Goal: Transaction & Acquisition: Purchase product/service

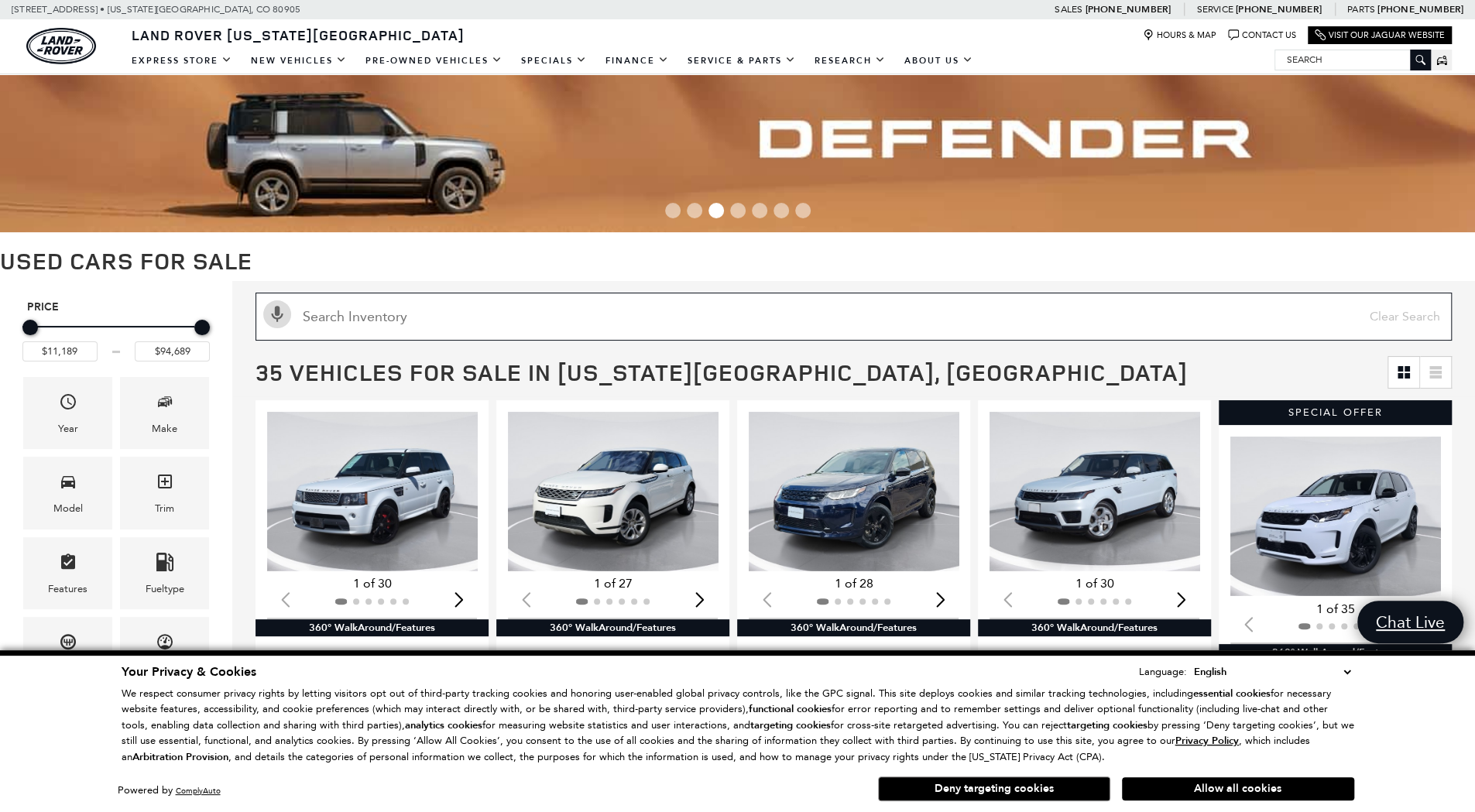
click at [485, 338] on input "text" at bounding box center [853, 316] width 1196 height 48
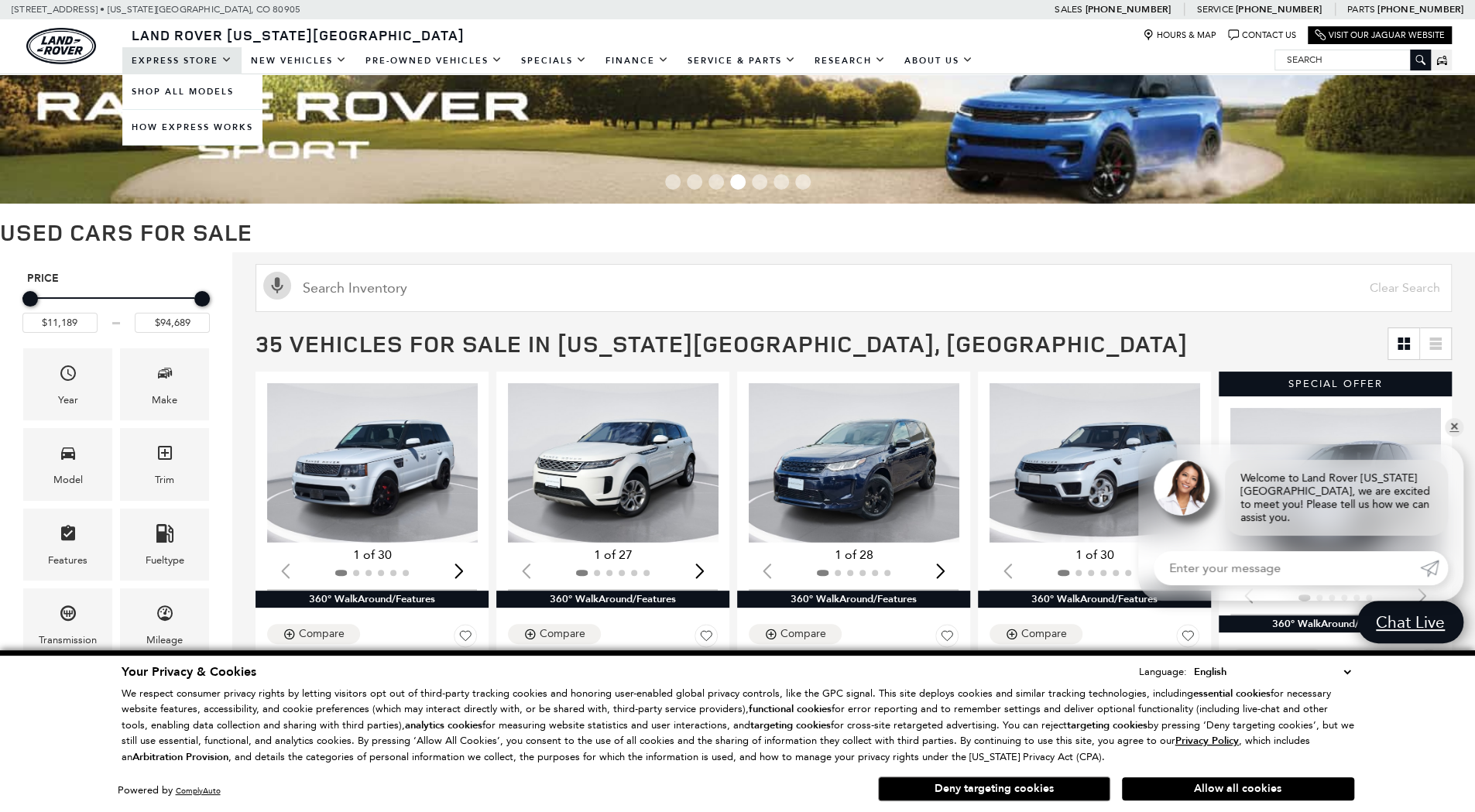
scroll to position [31, 0]
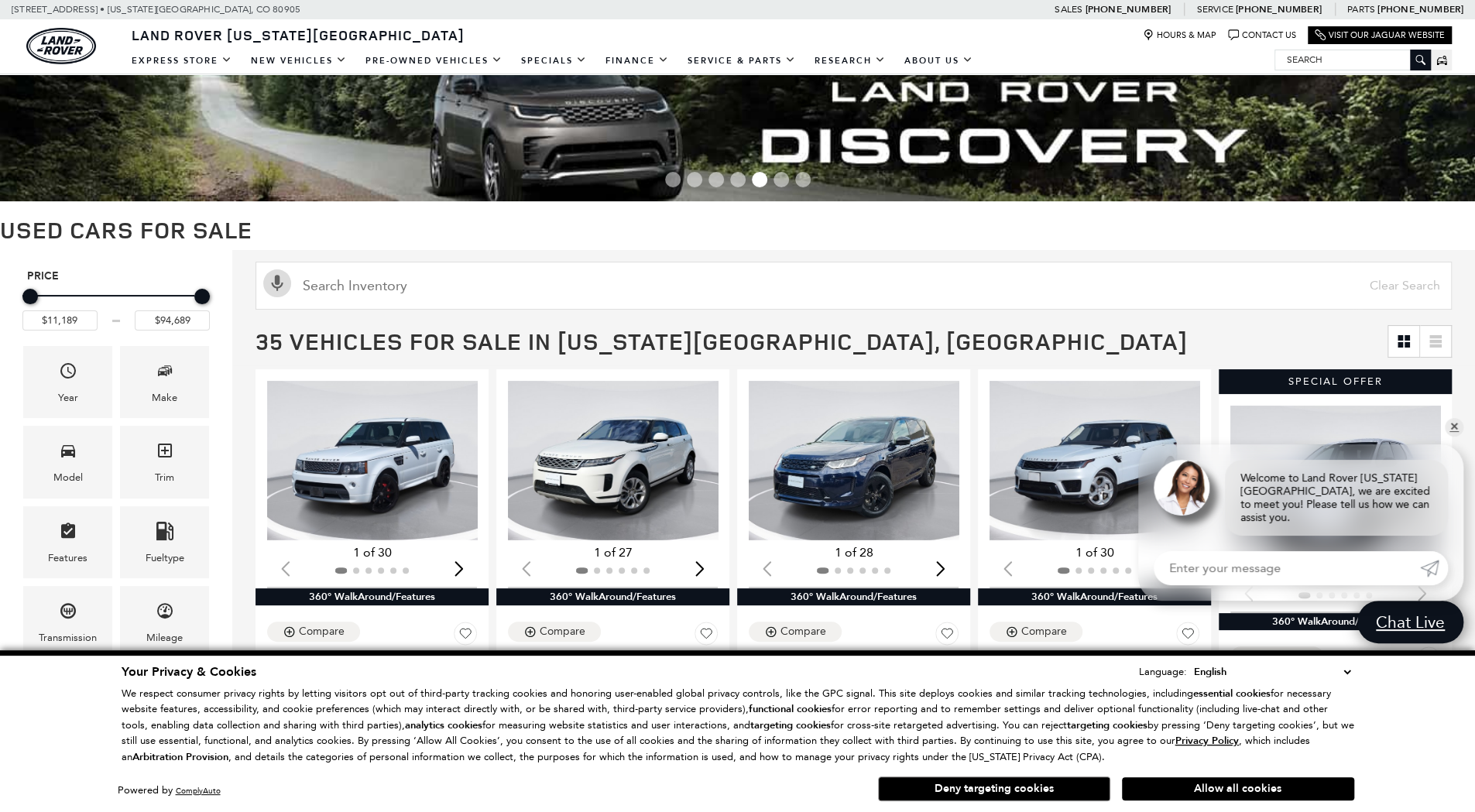
click at [433, 238] on h1 "Used Cars for Sale" at bounding box center [738, 229] width 1475 height 25
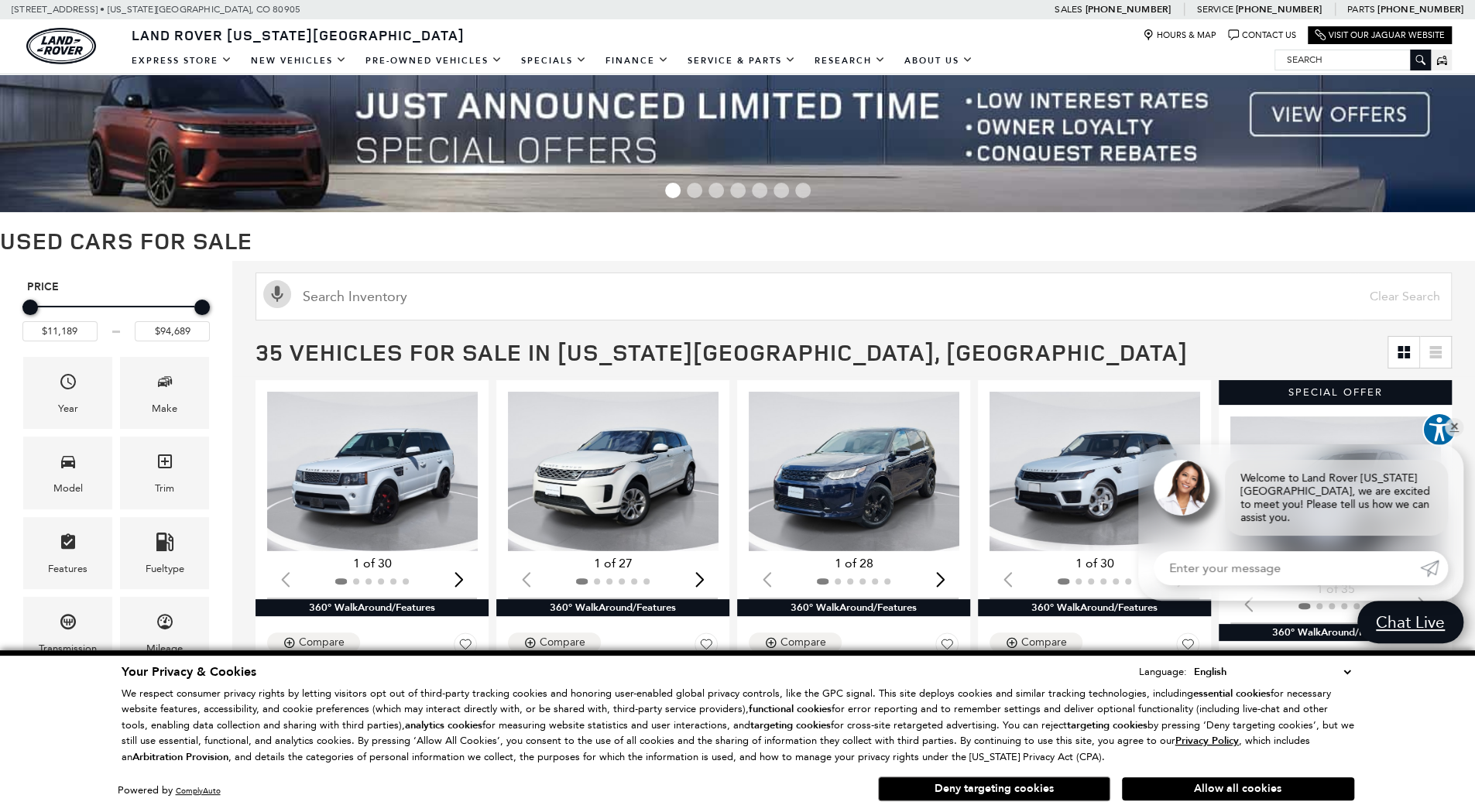
scroll to position [0, 0]
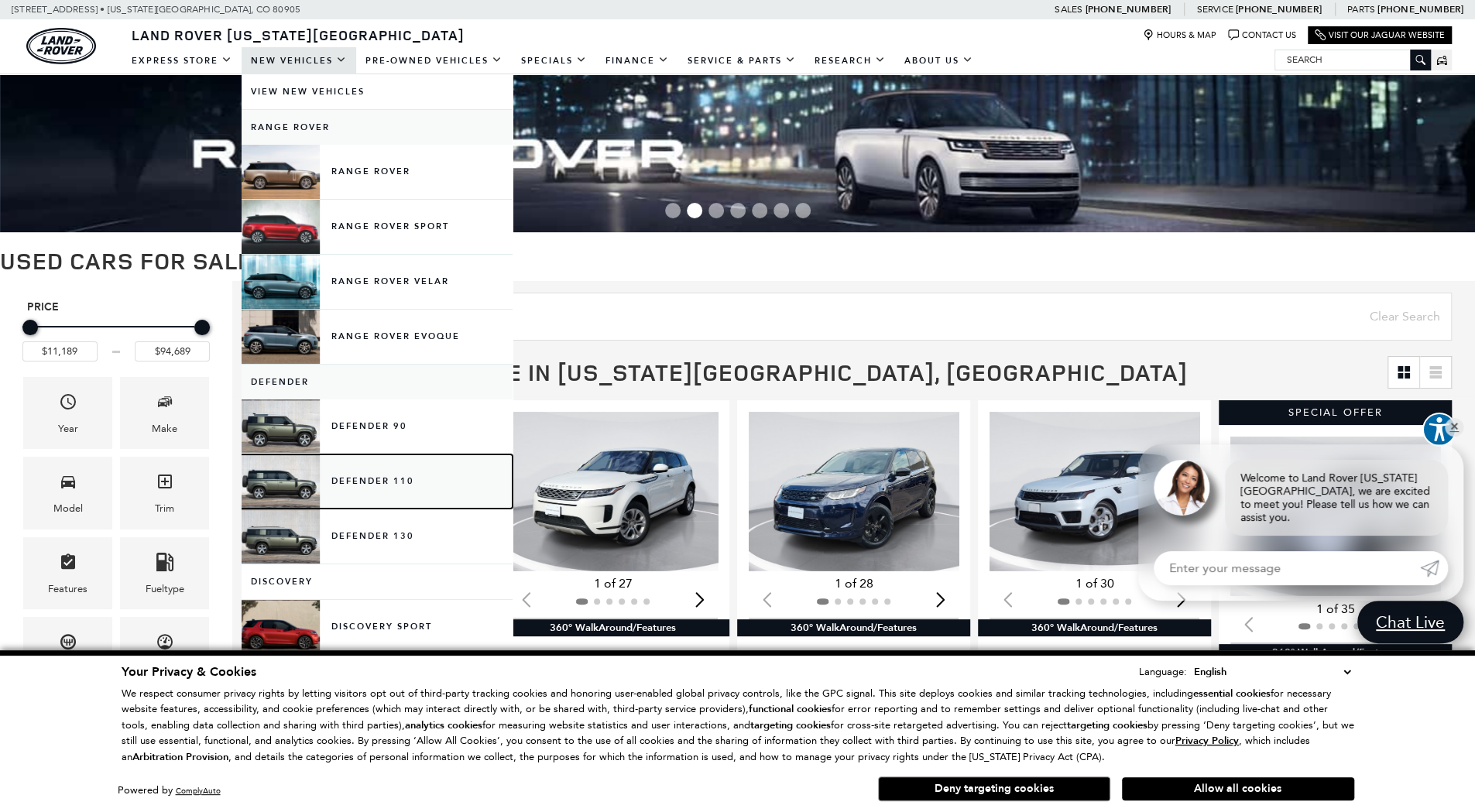
click at [347, 473] on link "Defender 110" at bounding box center [377, 482] width 271 height 54
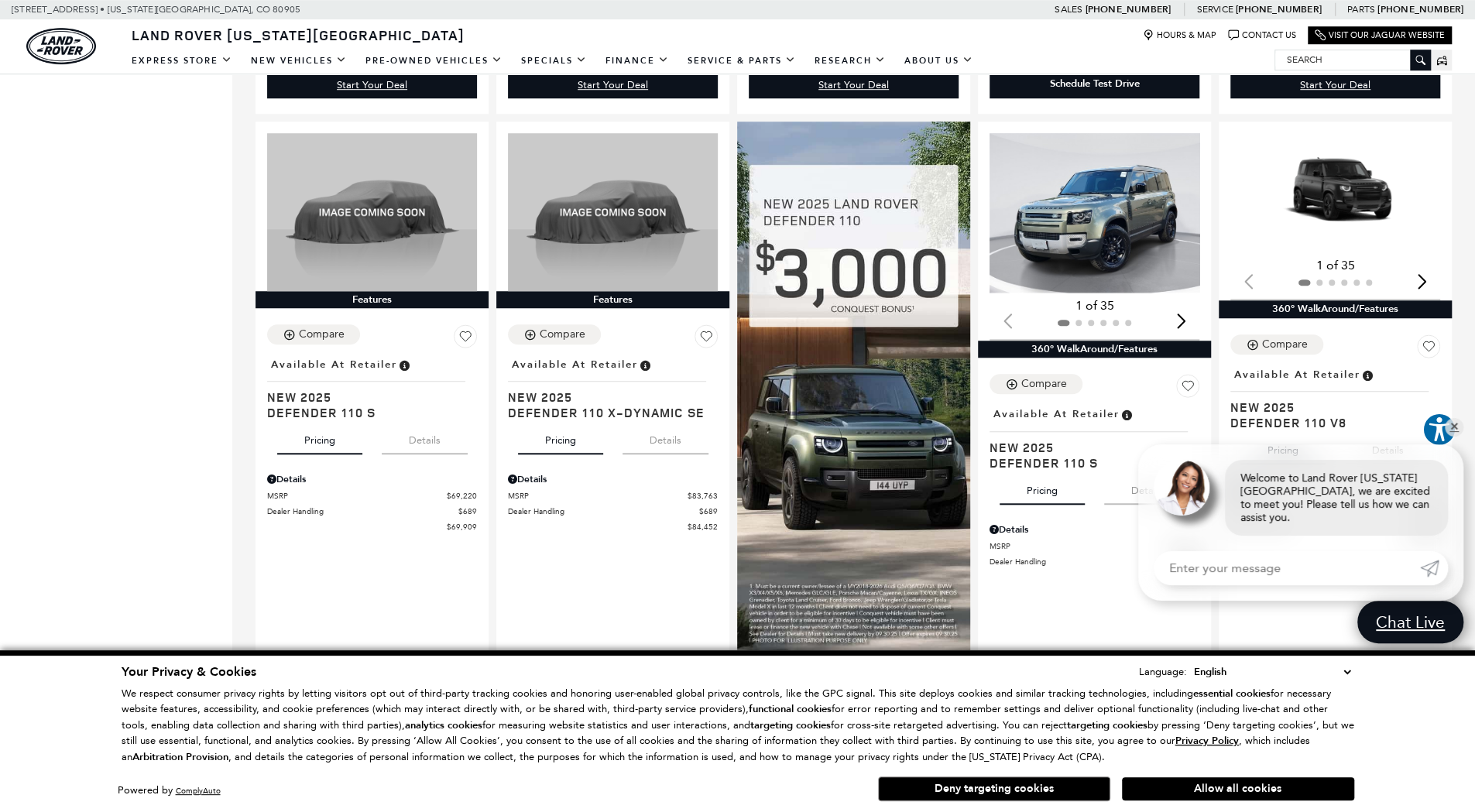
scroll to position [867, 0]
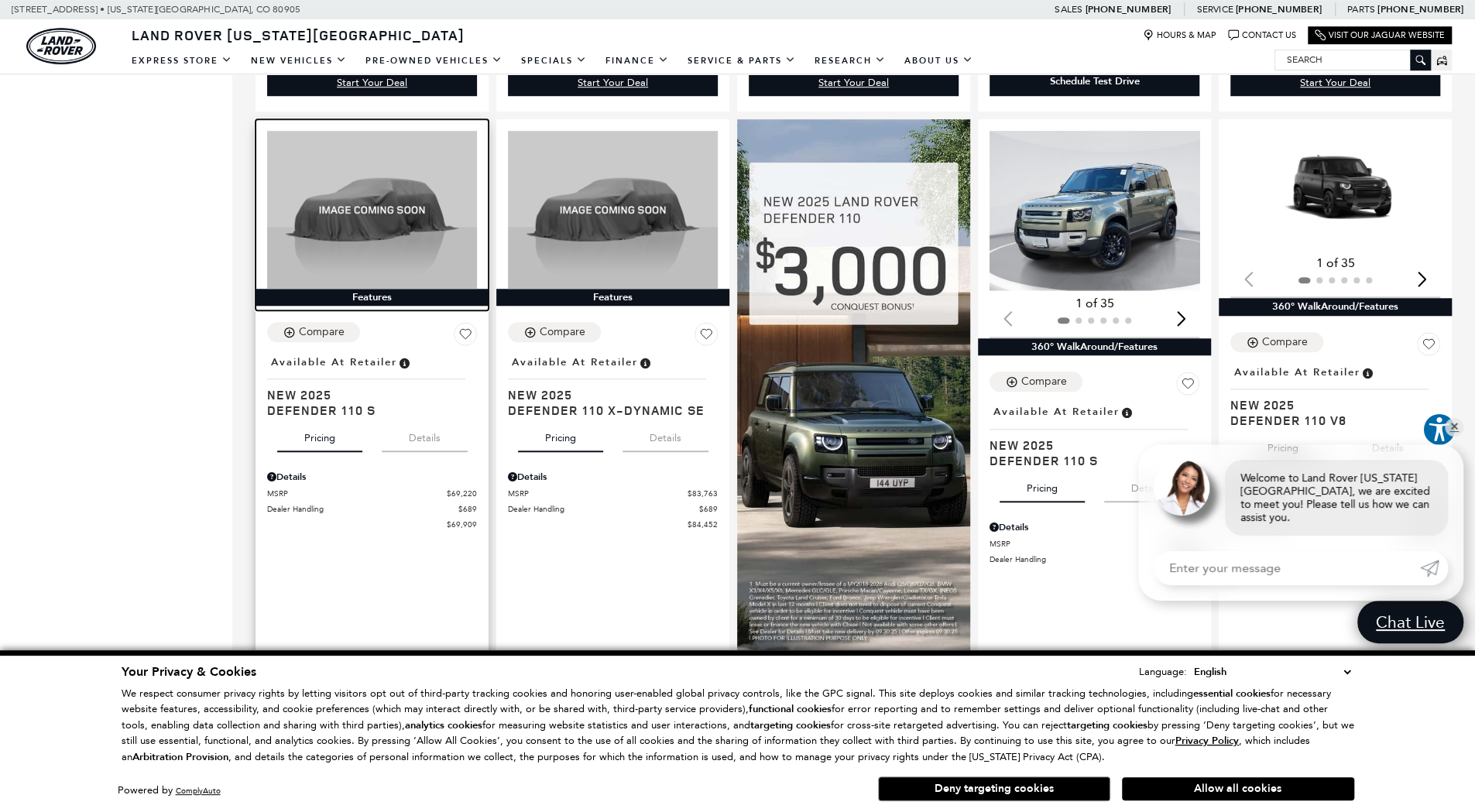
click at [382, 238] on img at bounding box center [372, 209] width 210 height 157
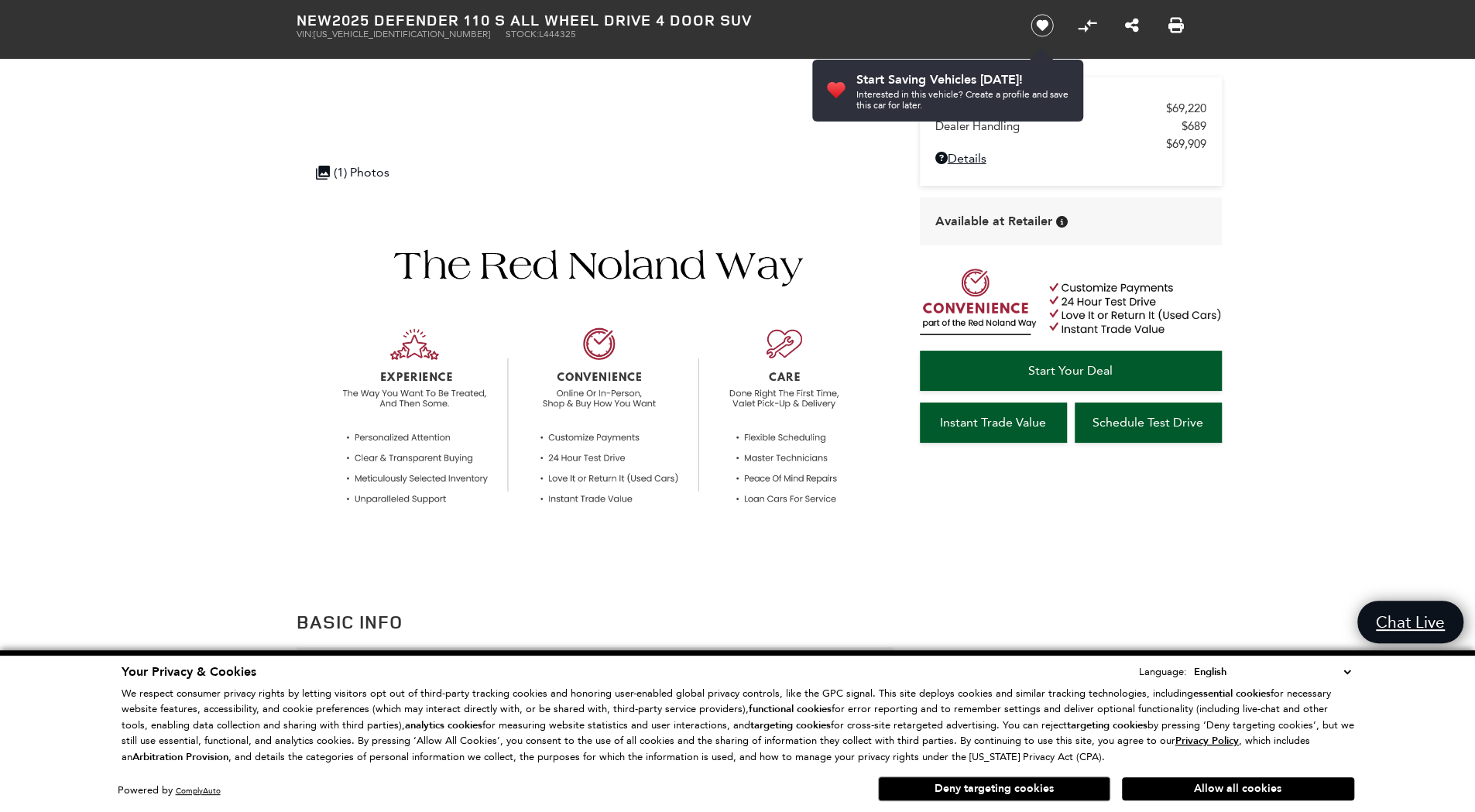
scroll to position [403, 0]
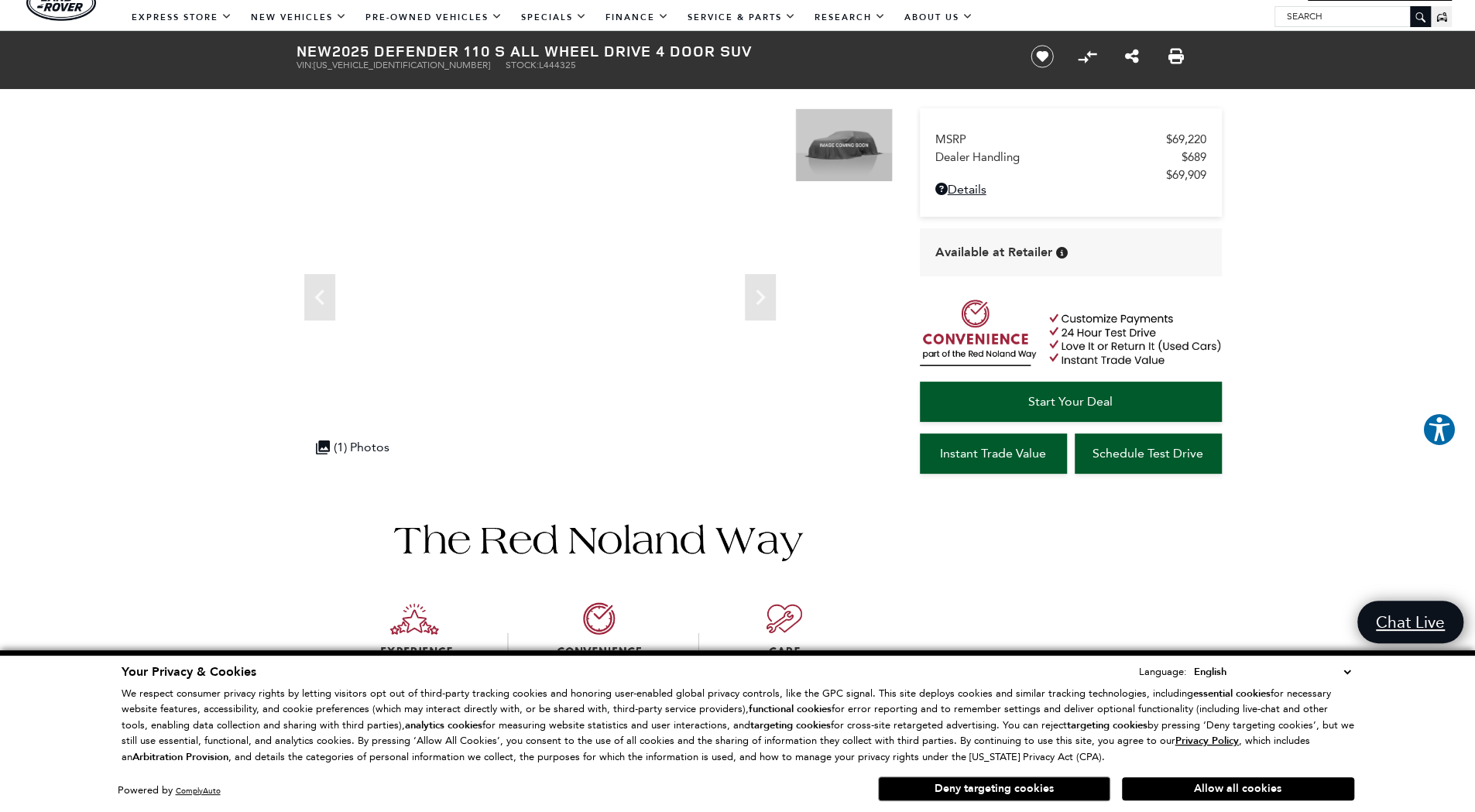
scroll to position [0, 0]
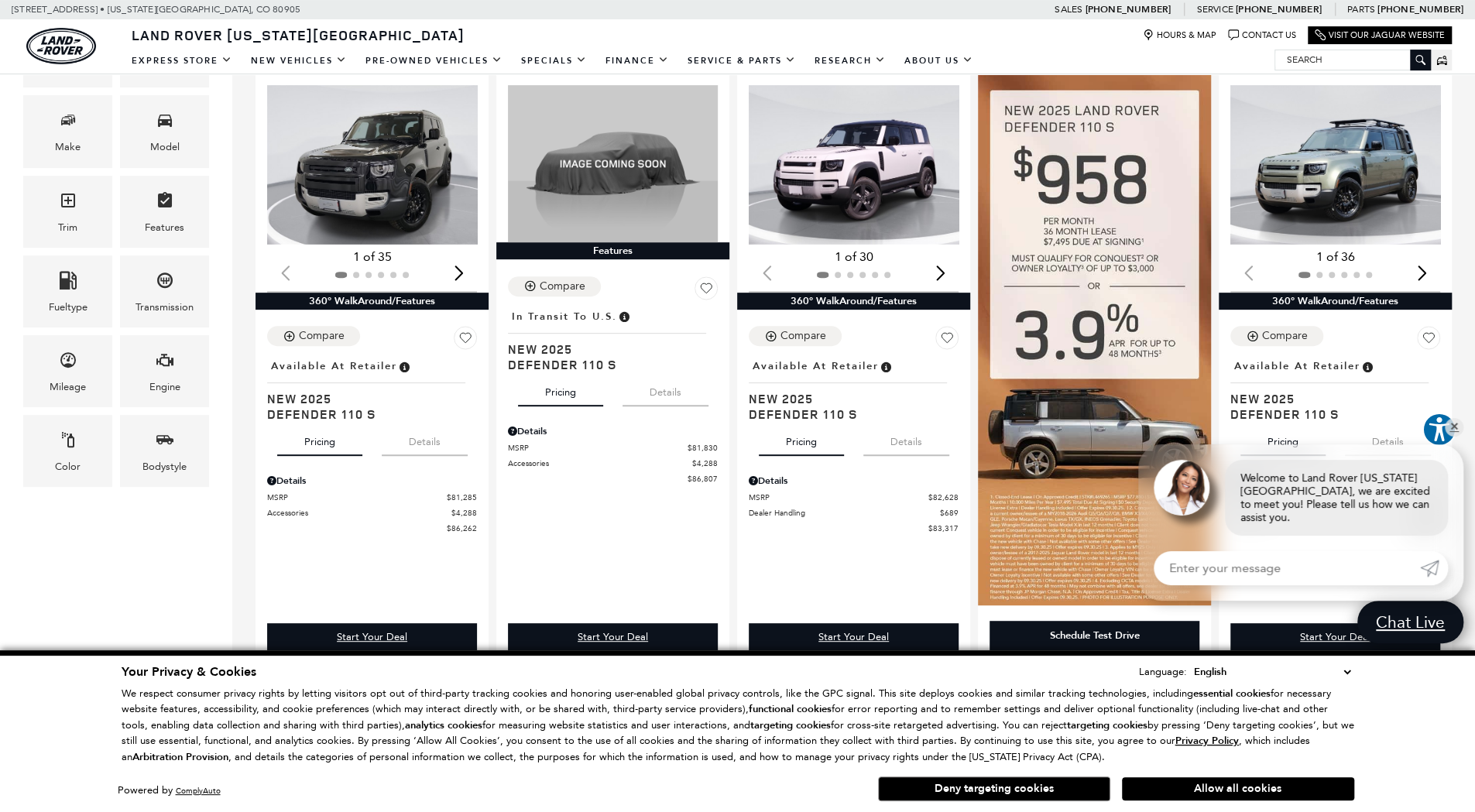
scroll to position [310, 0]
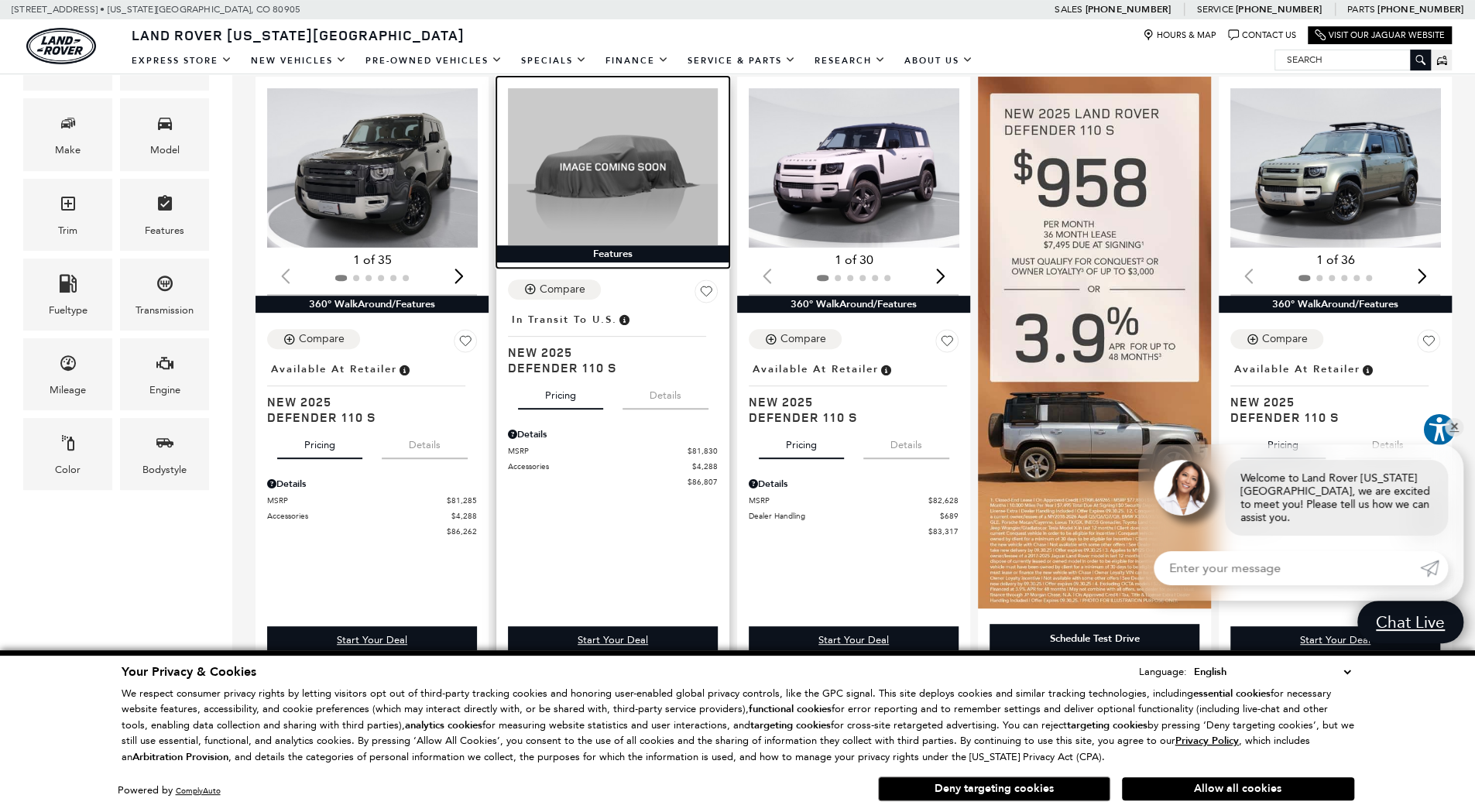
click at [611, 154] on img at bounding box center [613, 166] width 210 height 157
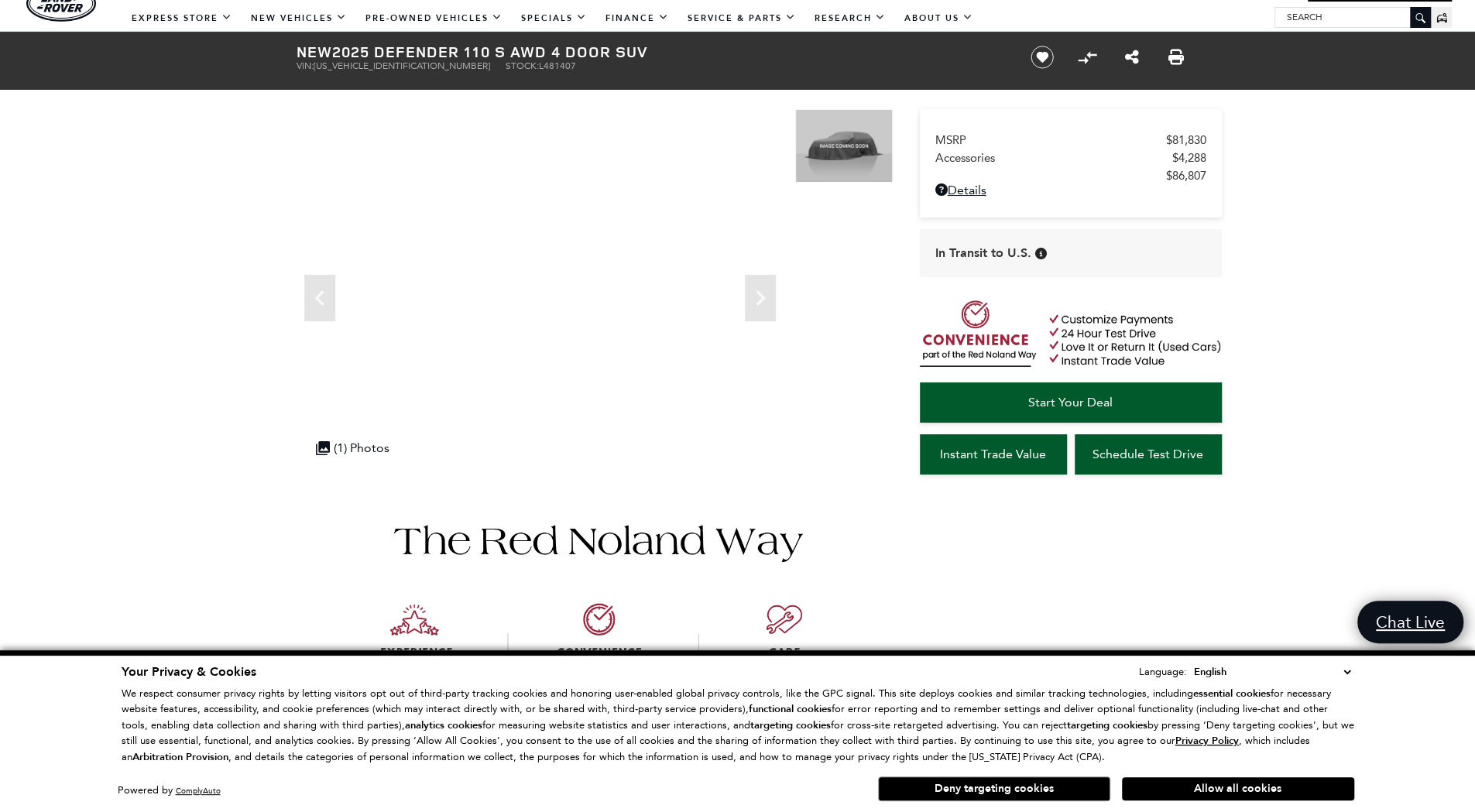
scroll to position [62, 0]
